Goal: Task Accomplishment & Management: Manage account settings

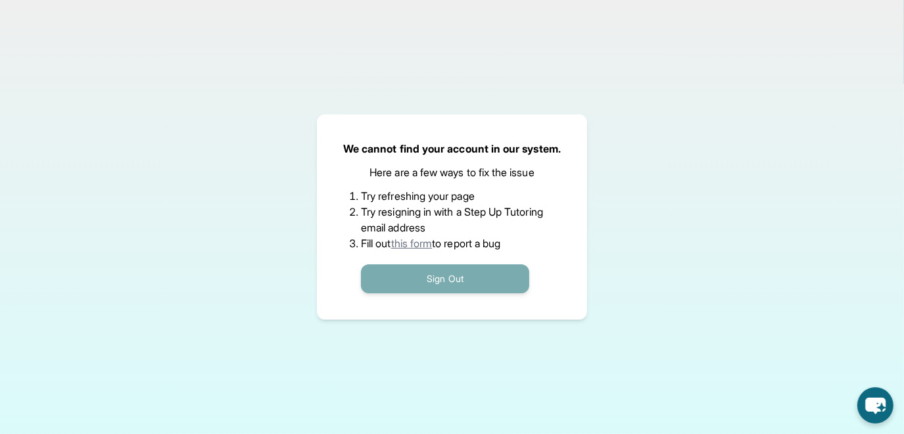
click at [452, 279] on button "Sign Out" at bounding box center [445, 278] width 168 height 29
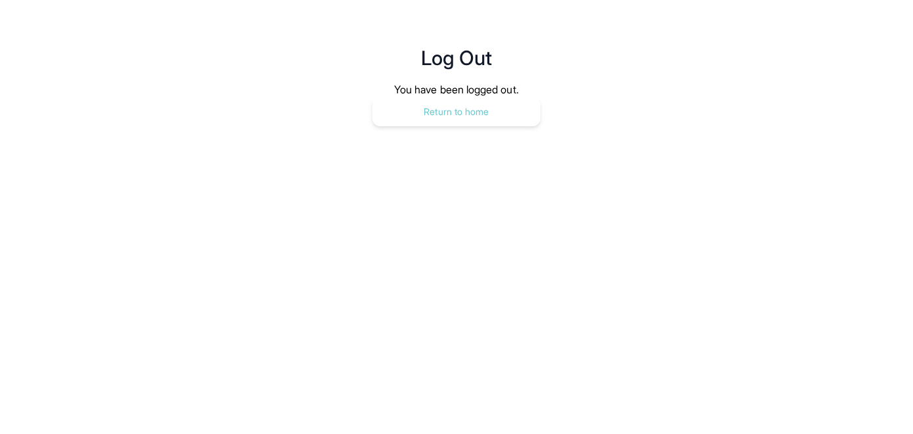
click at [456, 114] on button "Return to home" at bounding box center [457, 111] width 168 height 29
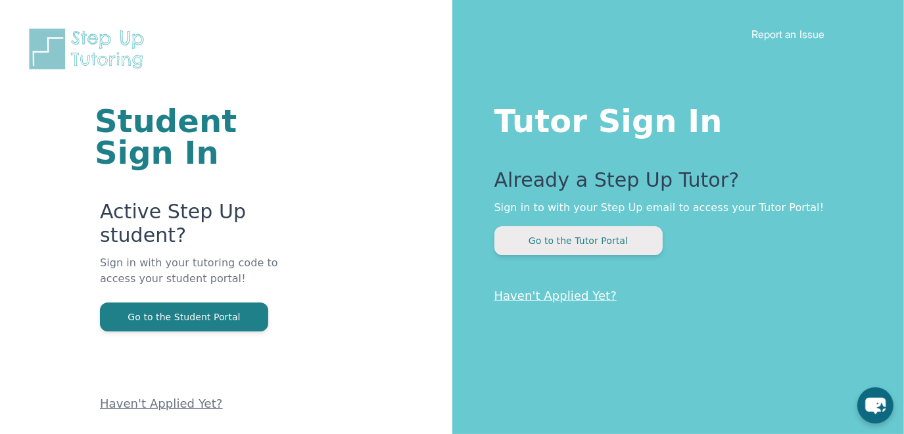
click at [561, 249] on button "Go to the Tutor Portal" at bounding box center [578, 240] width 168 height 29
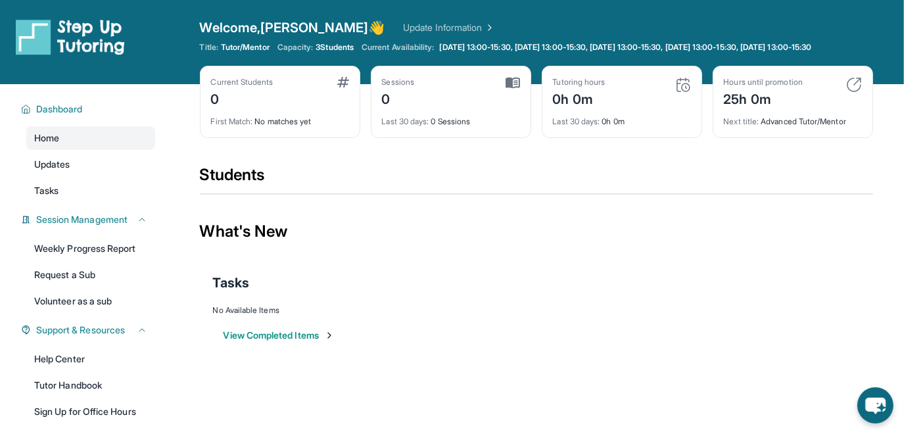
click at [162, 44] on link at bounding box center [95, 36] width 158 height 37
